Goal: Task Accomplishment & Management: Use online tool/utility

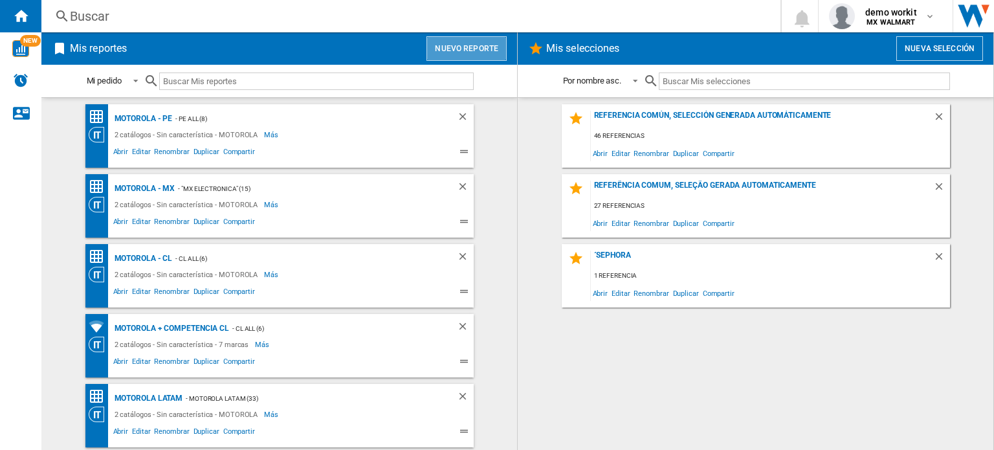
click at [484, 43] on button "Nuevo reporte" at bounding box center [466, 48] width 80 height 25
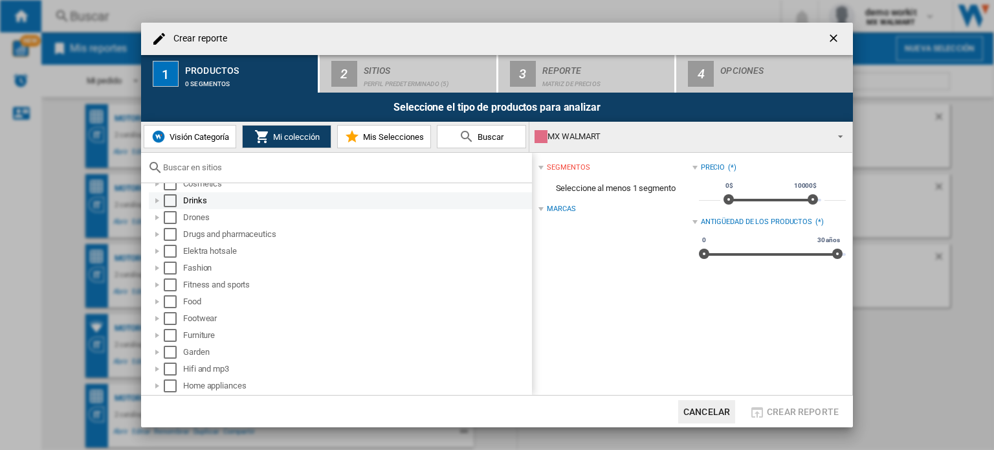
scroll to position [266, 0]
click at [320, 164] on input "text" at bounding box center [344, 167] width 362 height 10
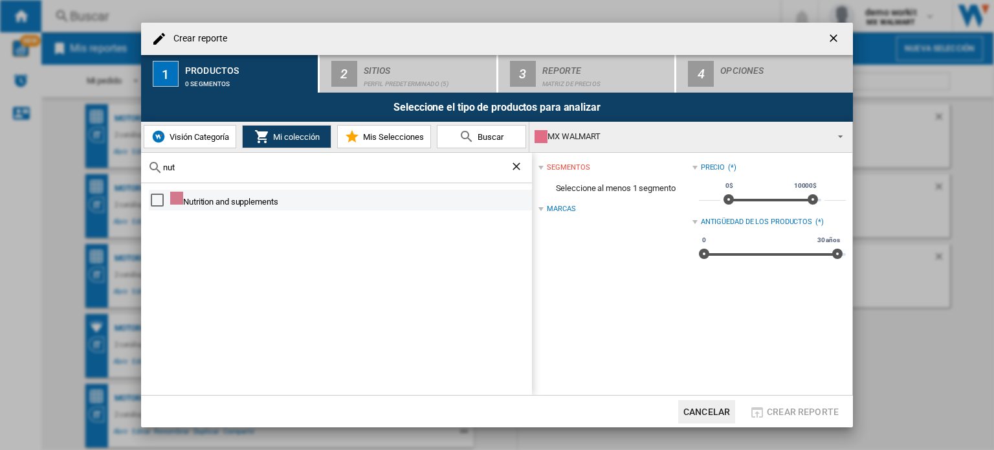
type input "nut"
click at [155, 201] on div "Select" at bounding box center [157, 199] width 13 height 13
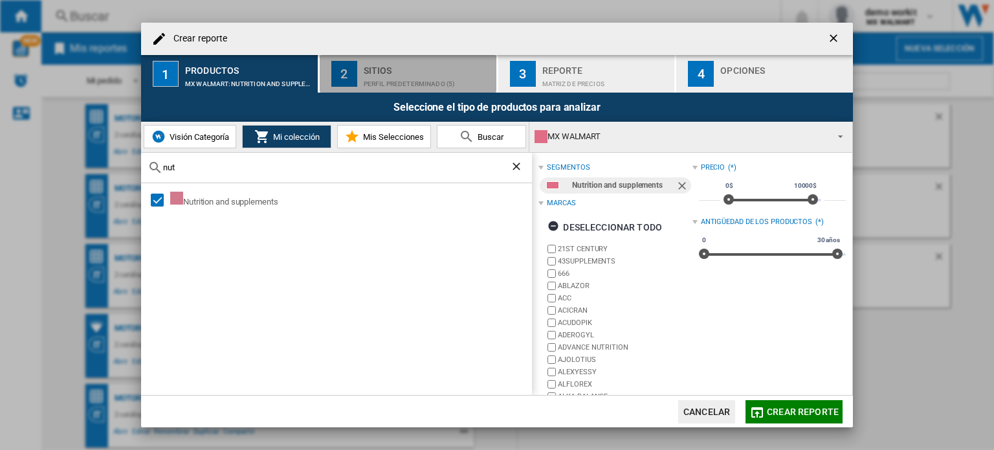
click at [406, 75] on div "Perfil predeterminado (5)" at bounding box center [427, 81] width 127 height 14
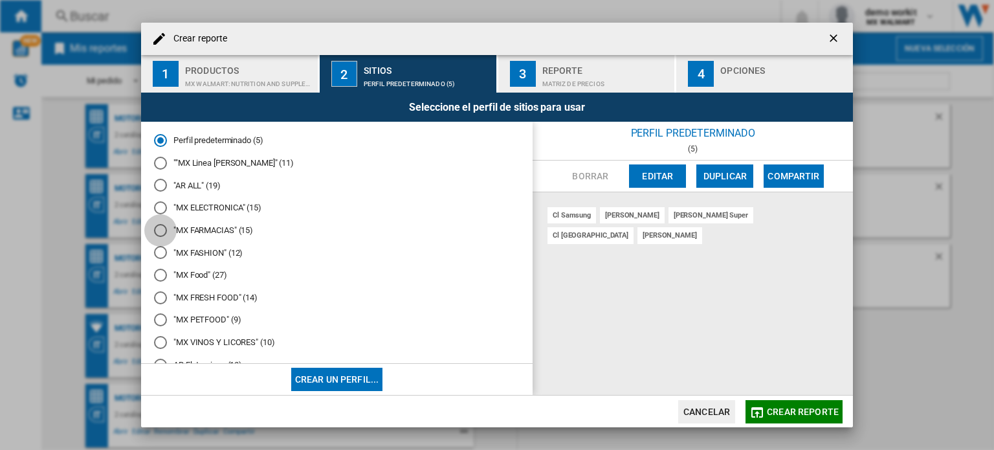
click at [159, 230] on div at bounding box center [160, 230] width 13 height 13
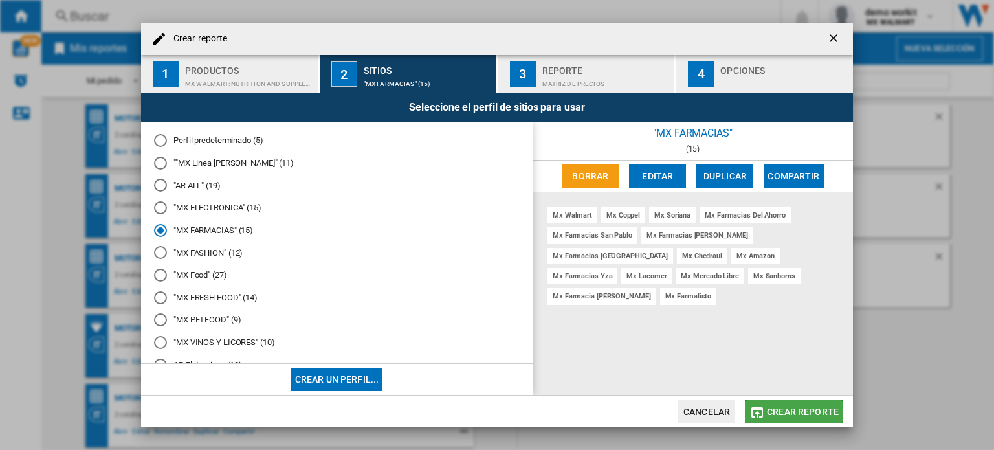
click at [750, 409] on md-icon "button" at bounding box center [757, 412] width 16 height 16
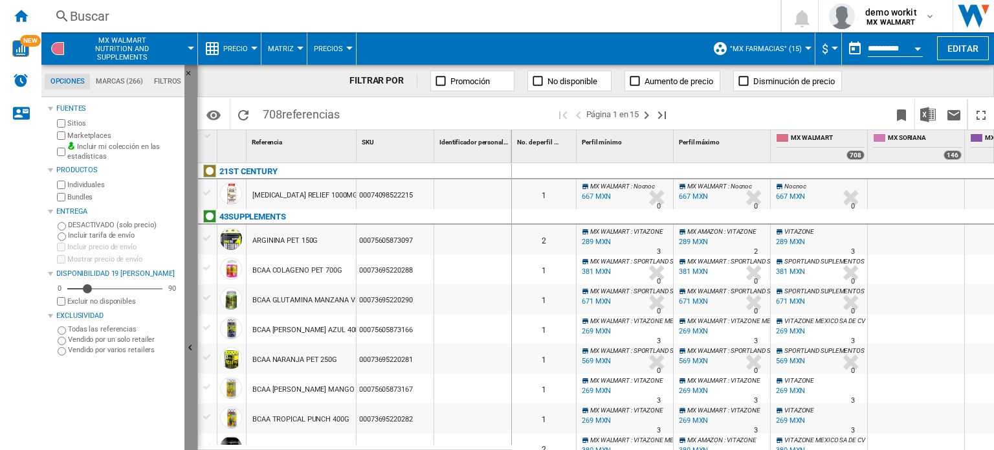
click at [193, 315] on button "Ocultar" at bounding box center [190, 348] width 13 height 567
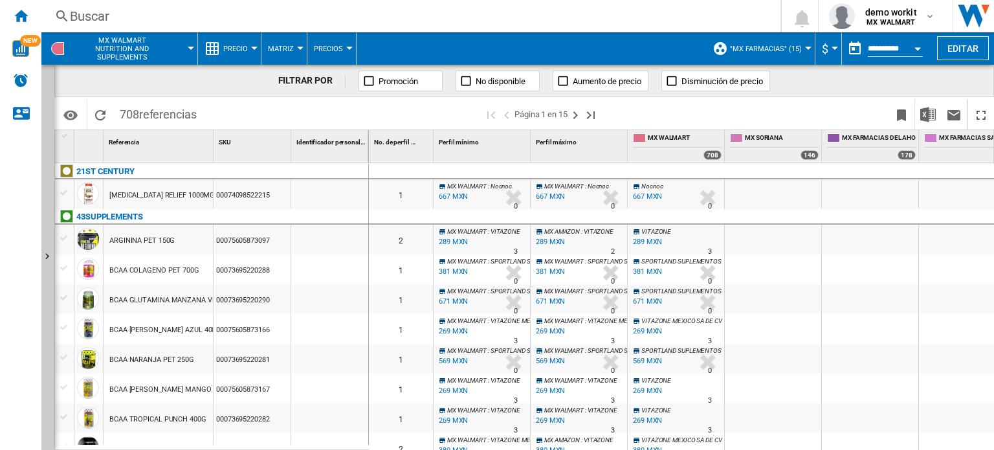
click at [960, 61] on md-menu-bar "MX WALMART Nutrition and supplements Precio Precio Matriz de precios Clasificac…" at bounding box center [517, 48] width 952 height 32
click at [959, 52] on button "Editar" at bounding box center [963, 48] width 52 height 24
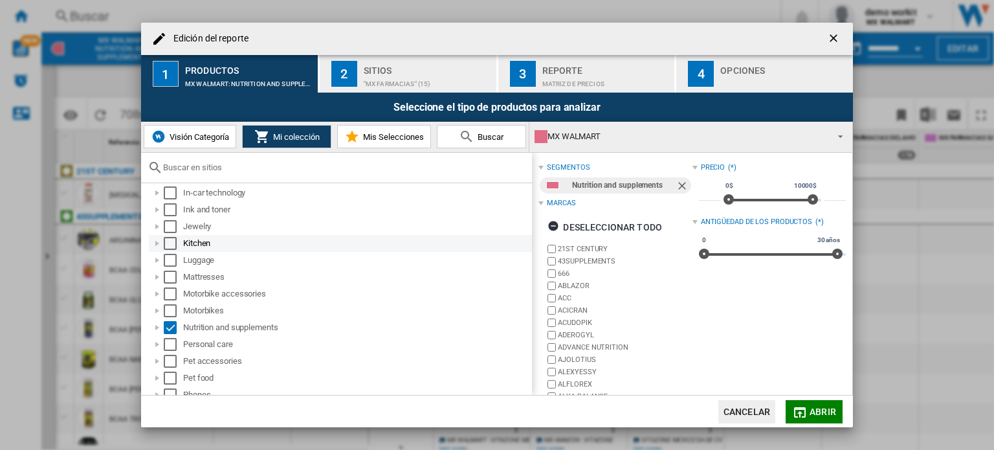
scroll to position [537, 0]
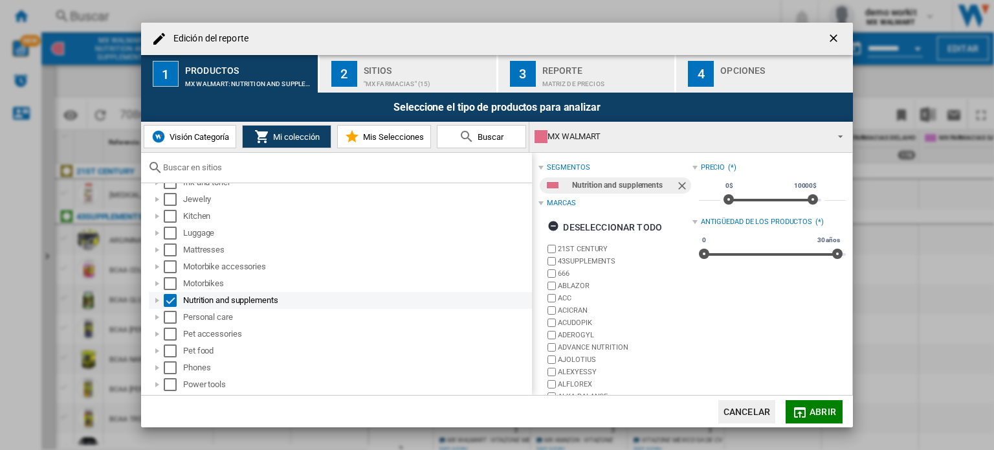
click at [158, 297] on div "Edición del ..." at bounding box center [157, 300] width 13 height 13
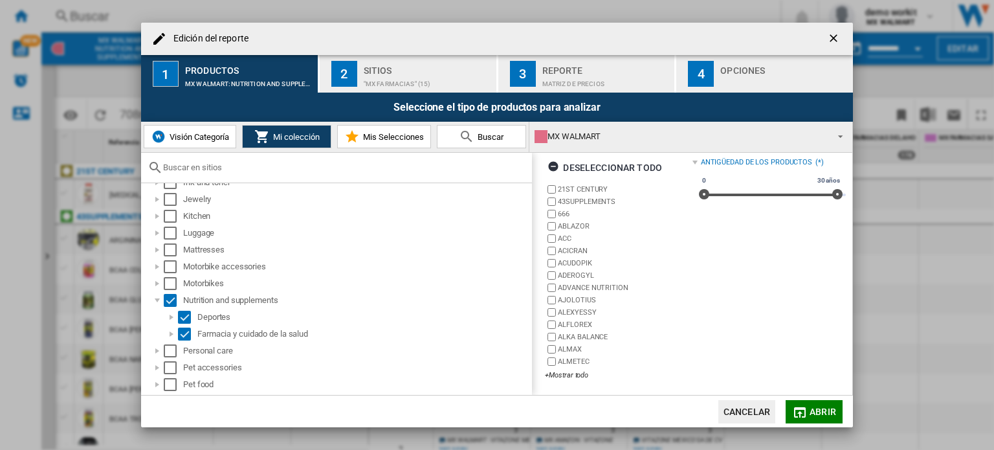
scroll to position [0, 0]
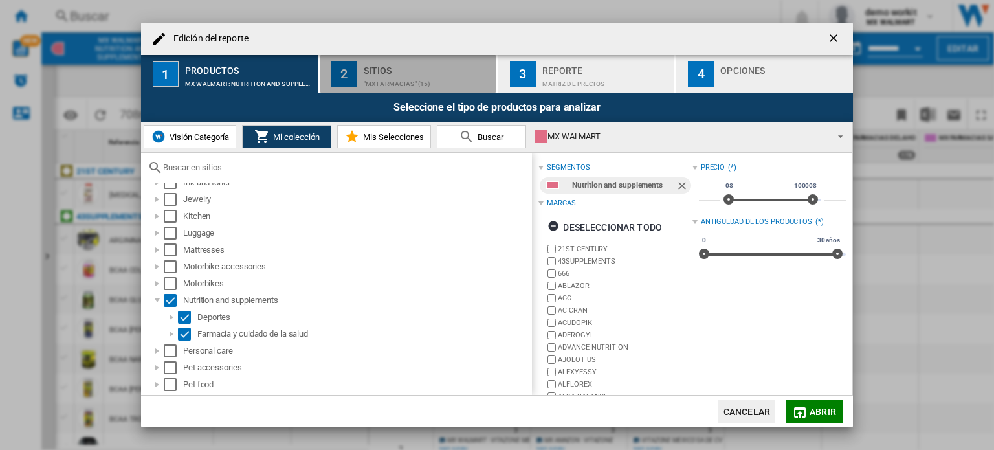
click at [422, 70] on div "Sitios" at bounding box center [427, 67] width 127 height 14
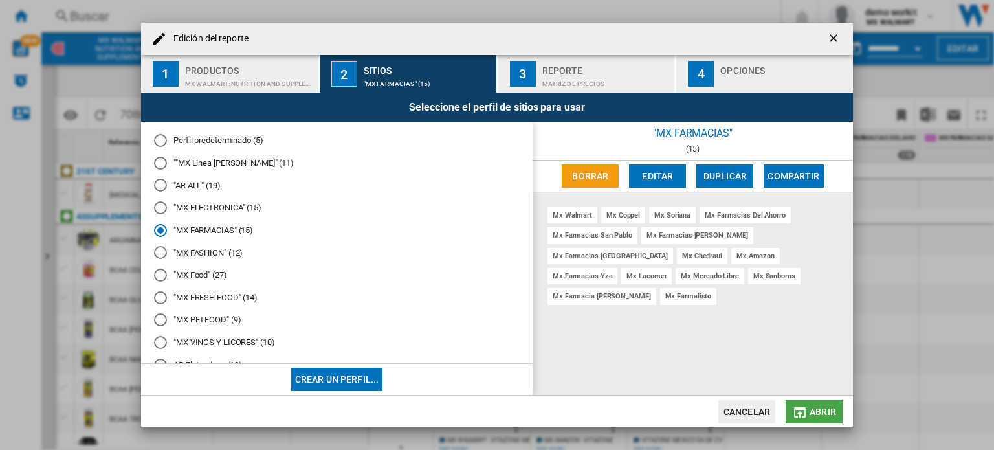
click at [801, 403] on button "Abrir" at bounding box center [813, 411] width 57 height 23
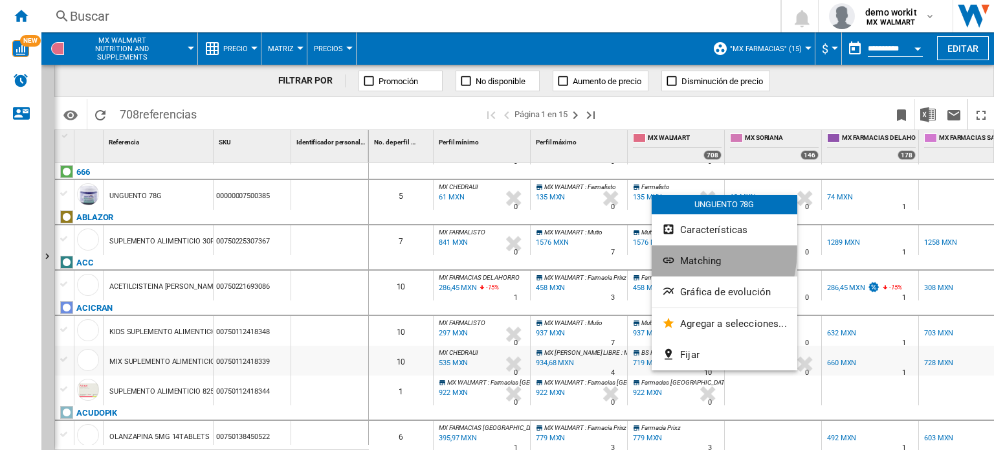
click at [679, 250] on button "Matching" at bounding box center [724, 260] width 146 height 31
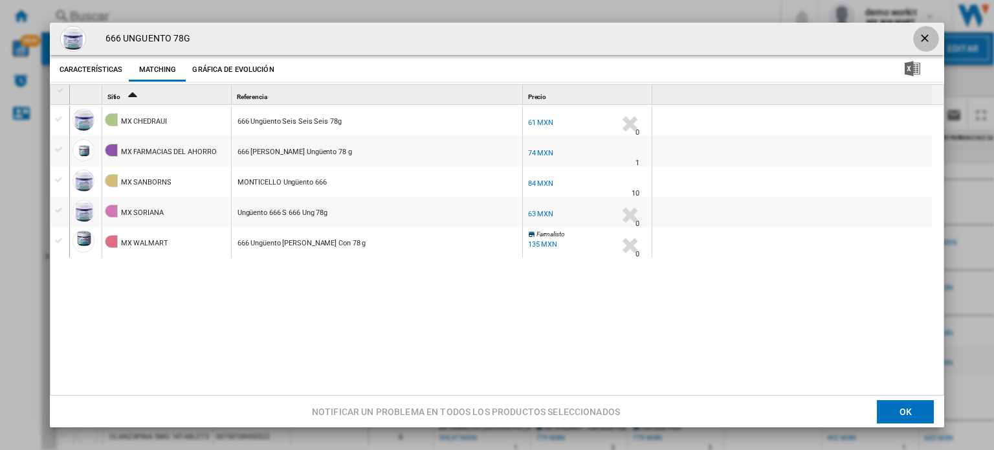
click at [918, 41] on ng-md-icon "getI18NText('BUTTONS.CLOSE_DIALOG')" at bounding box center [926, 40] width 16 height 16
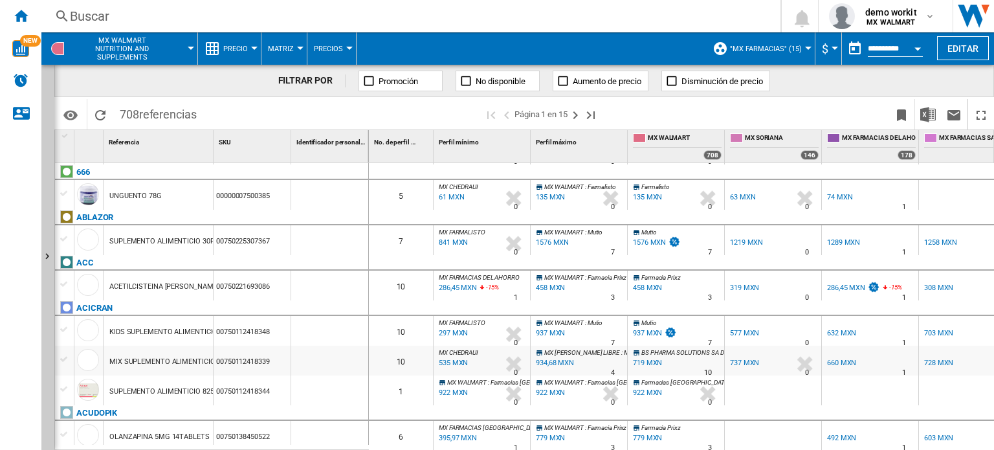
click at [252, 48] on div at bounding box center [254, 48] width 6 height 3
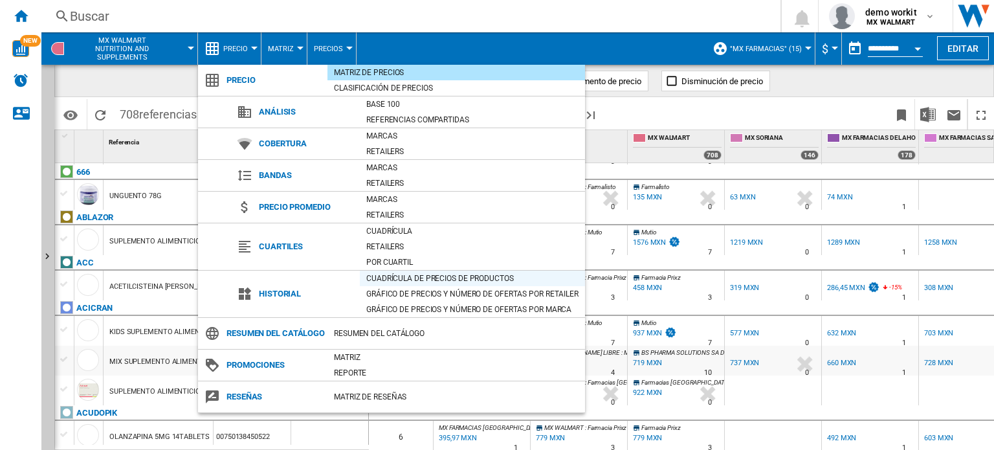
click at [396, 283] on div "Cuadrícula de precios de productos" at bounding box center [472, 278] width 225 height 13
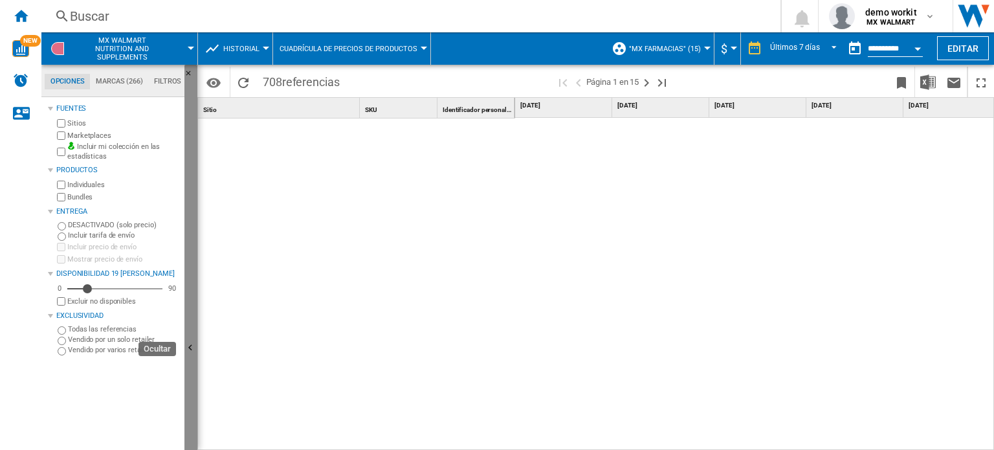
click at [191, 310] on button "Ocultar" at bounding box center [190, 348] width 13 height 567
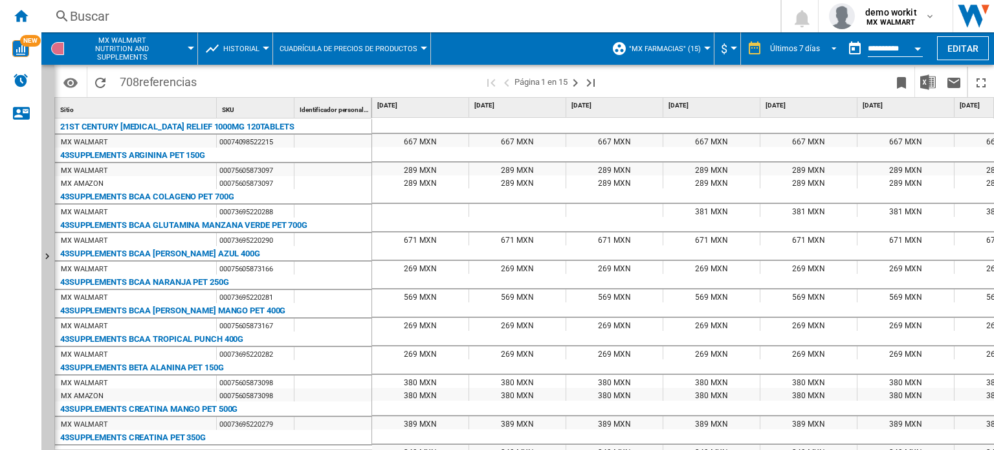
click at [837, 49] on md-select-value "Últimos 7 días" at bounding box center [804, 48] width 73 height 19
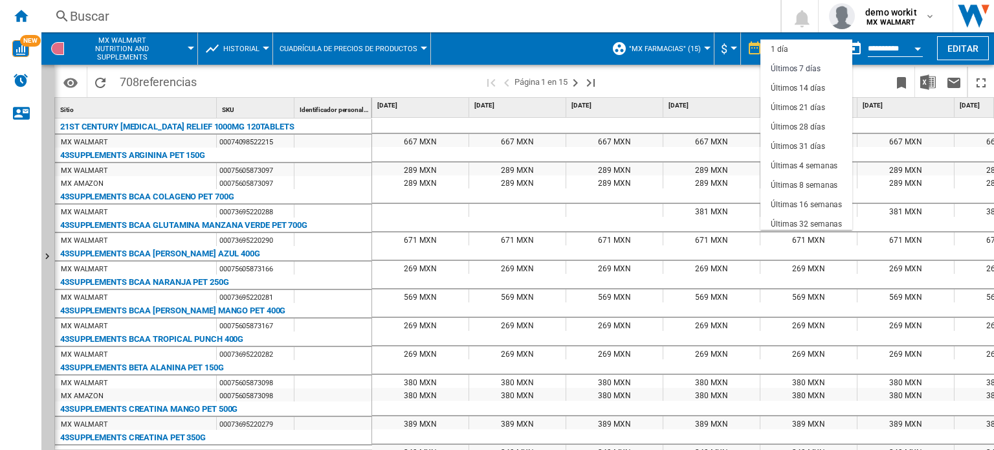
scroll to position [19, 0]
click at [743, 77] on md-backdrop at bounding box center [497, 225] width 994 height 450
